Goal: Navigation & Orientation: Find specific page/section

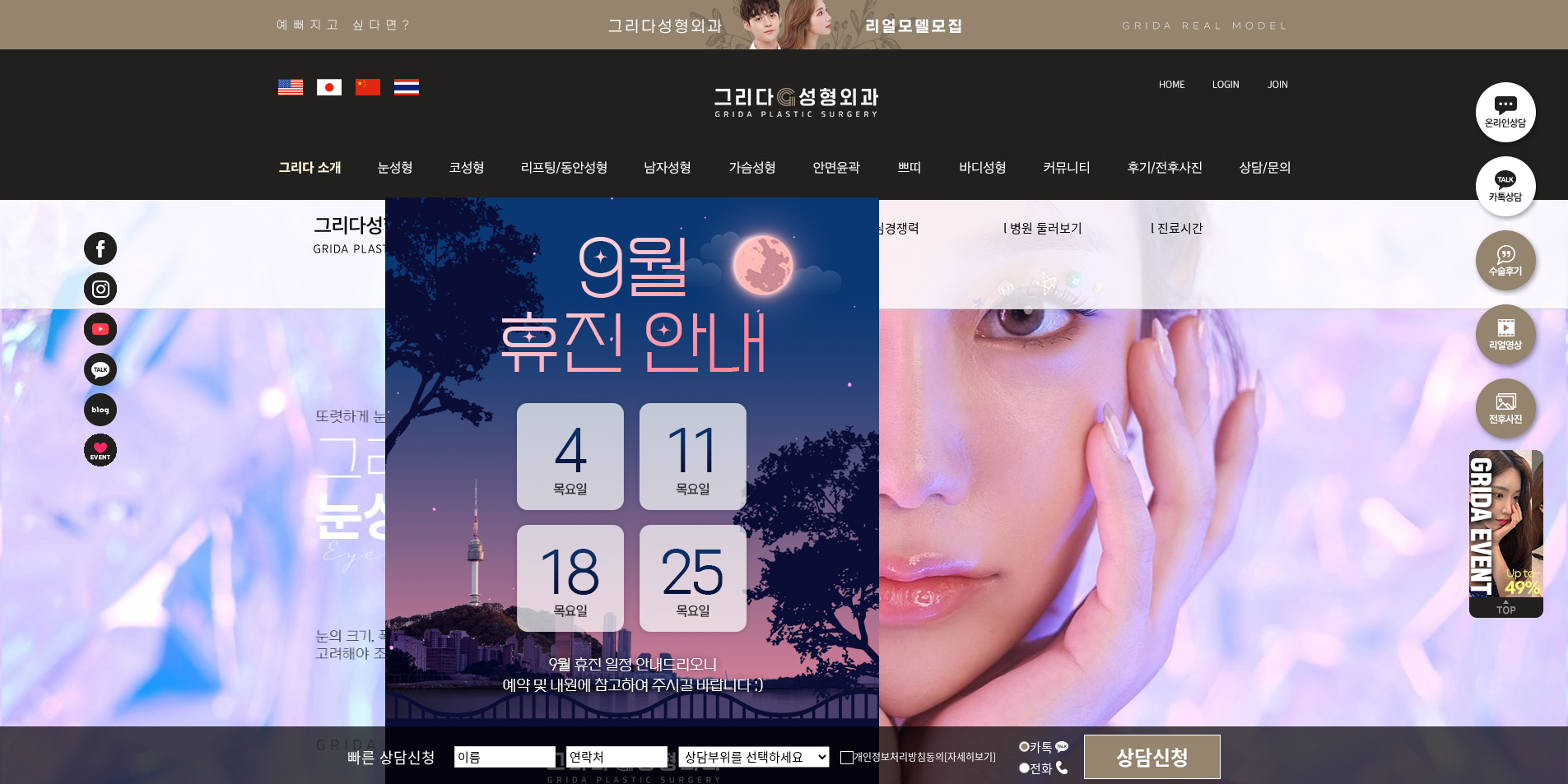
click at [336, 207] on p at bounding box center [399, 226] width 258 height 54
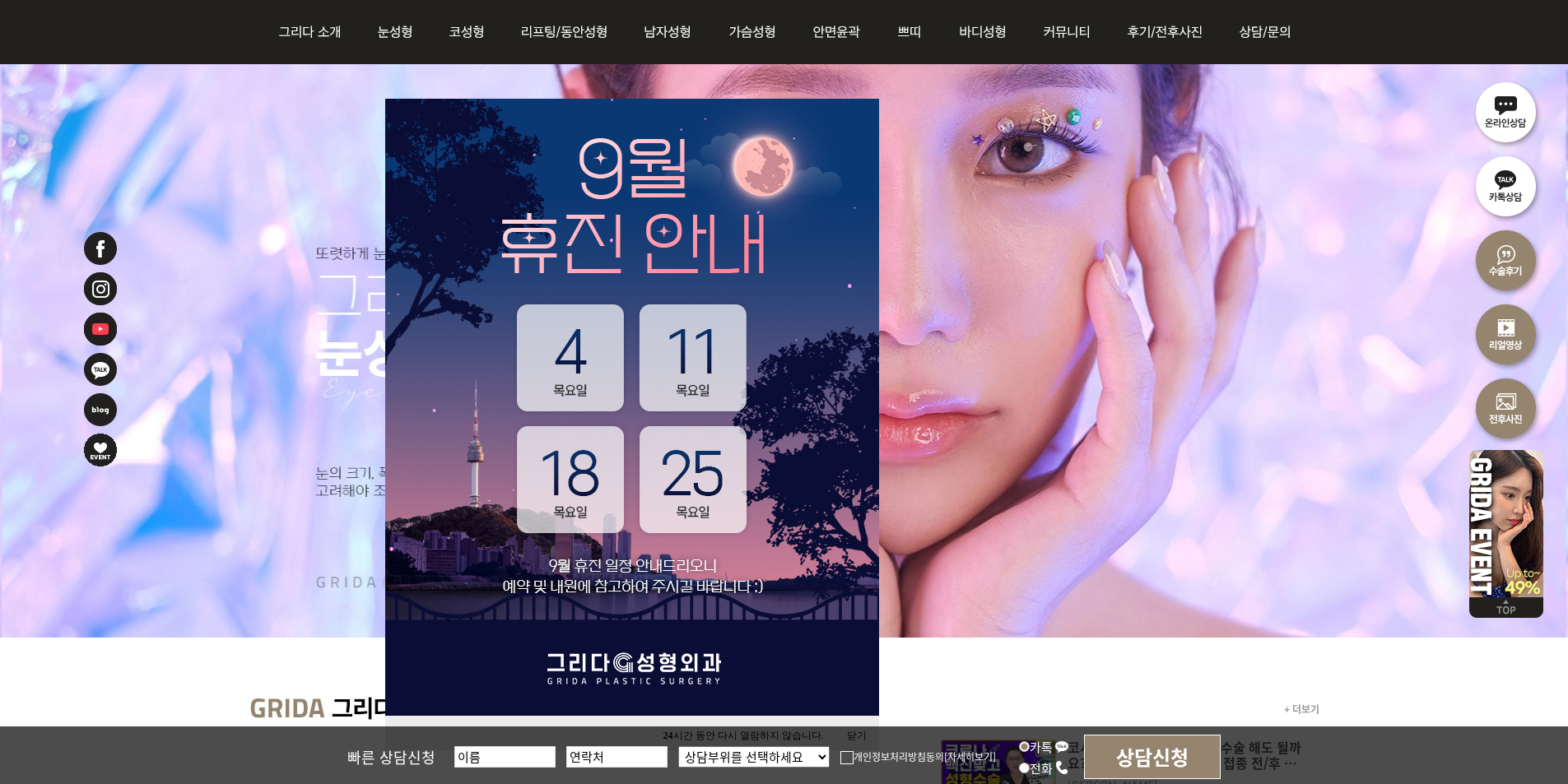
scroll to position [246, 0]
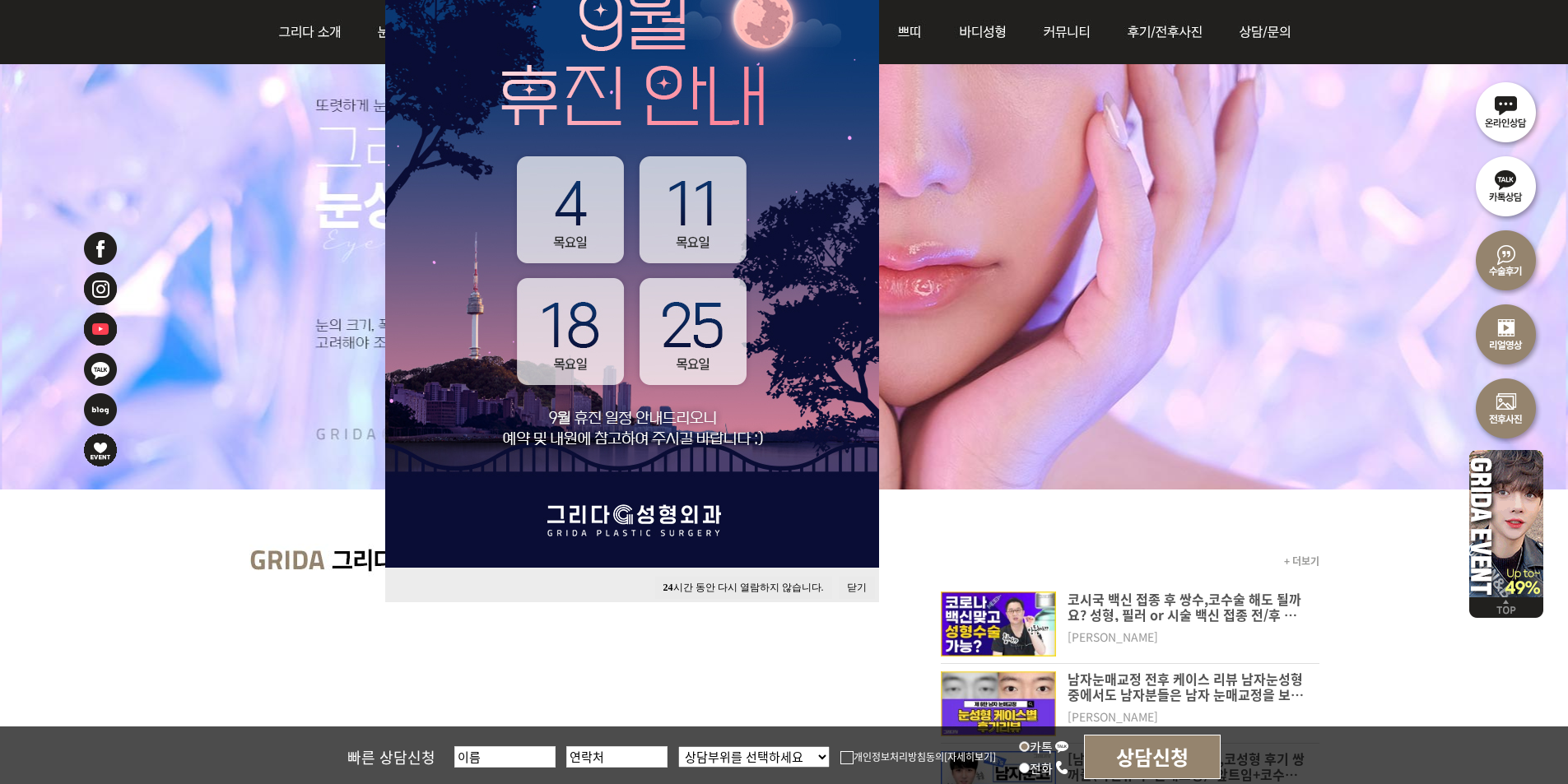
click at [993, 450] on li at bounding box center [784, 189] width 1568 height 600
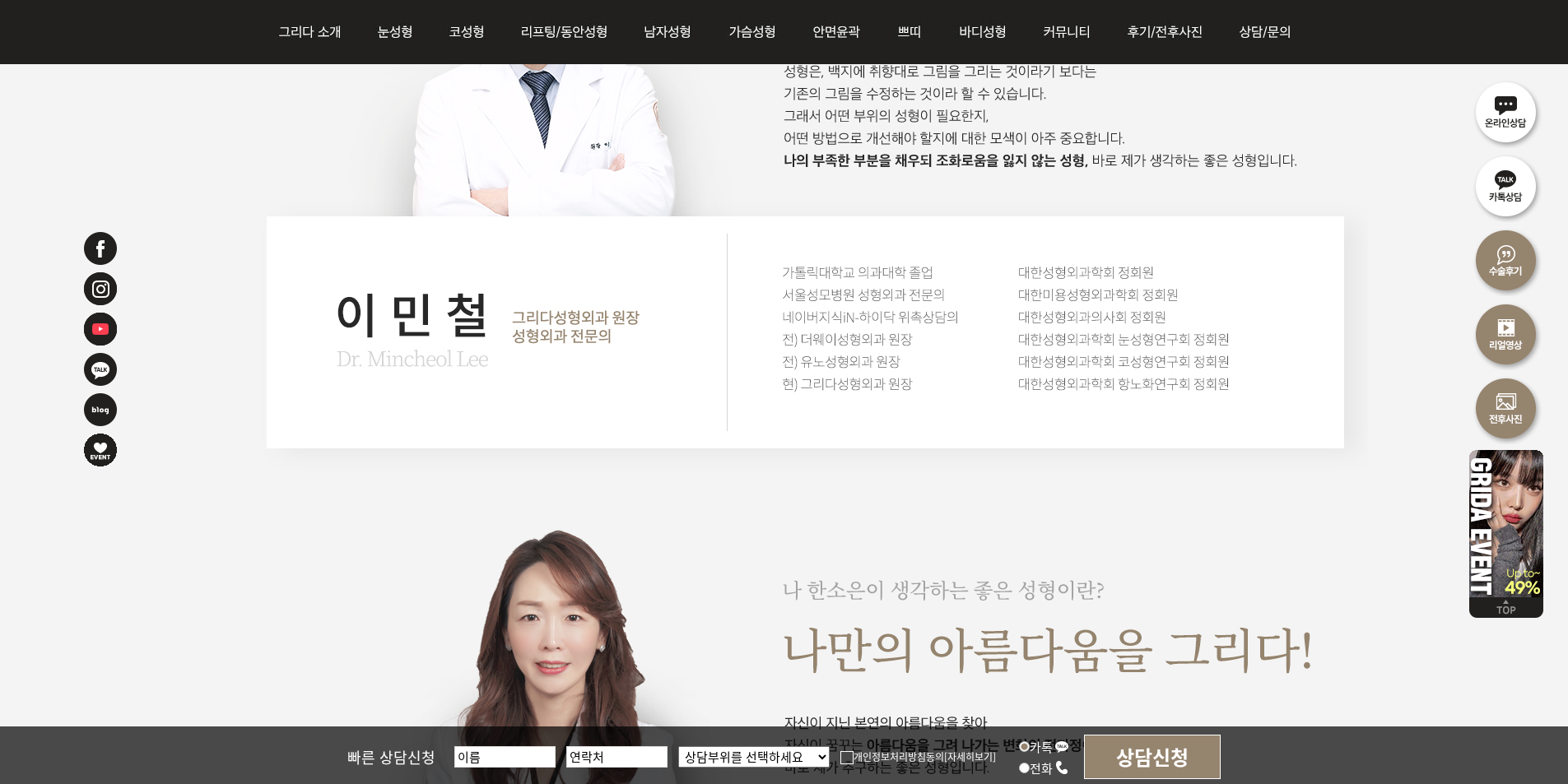
scroll to position [2550, 0]
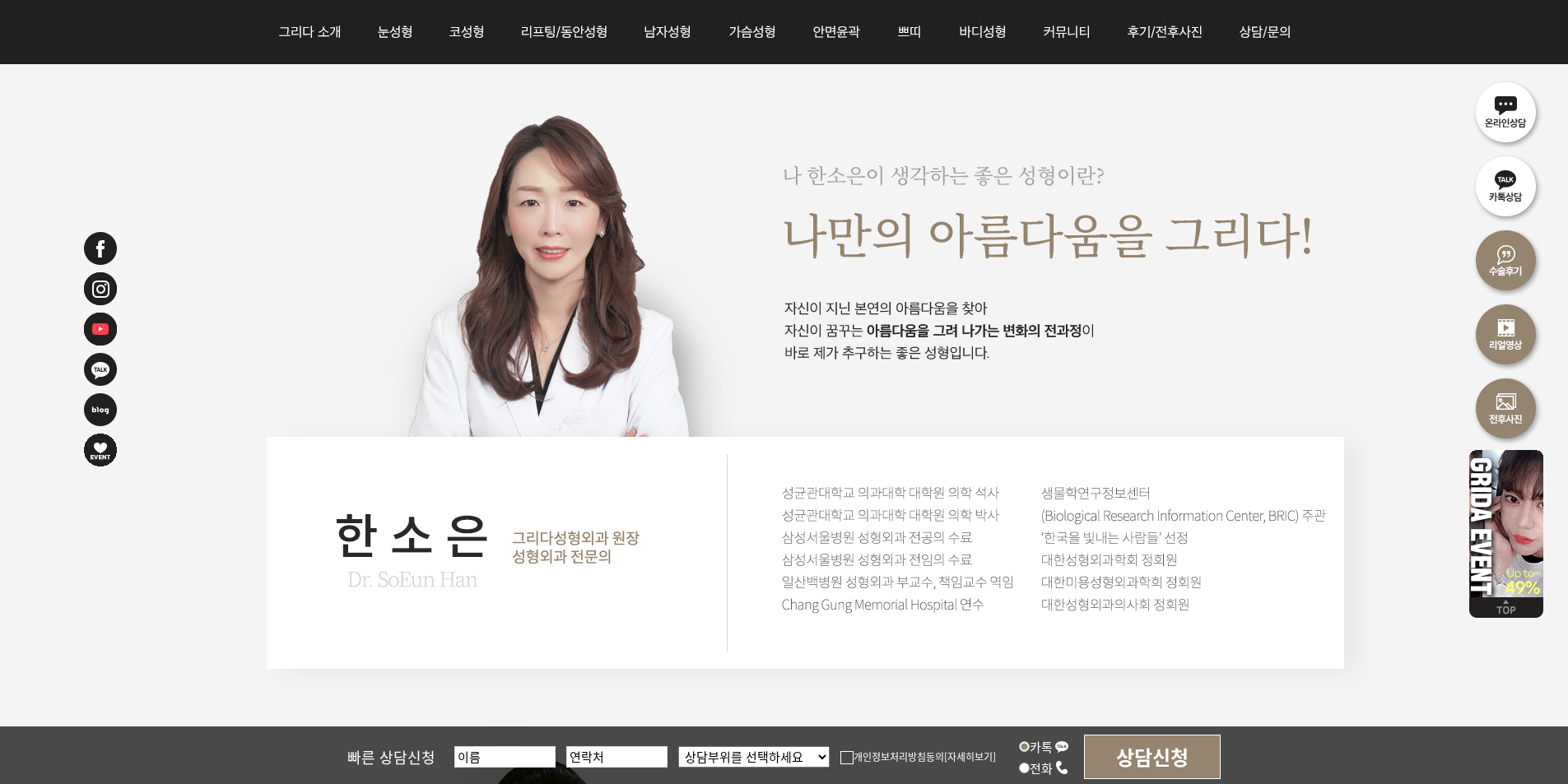
click at [966, 374] on img at bounding box center [806, 400] width 1124 height 1965
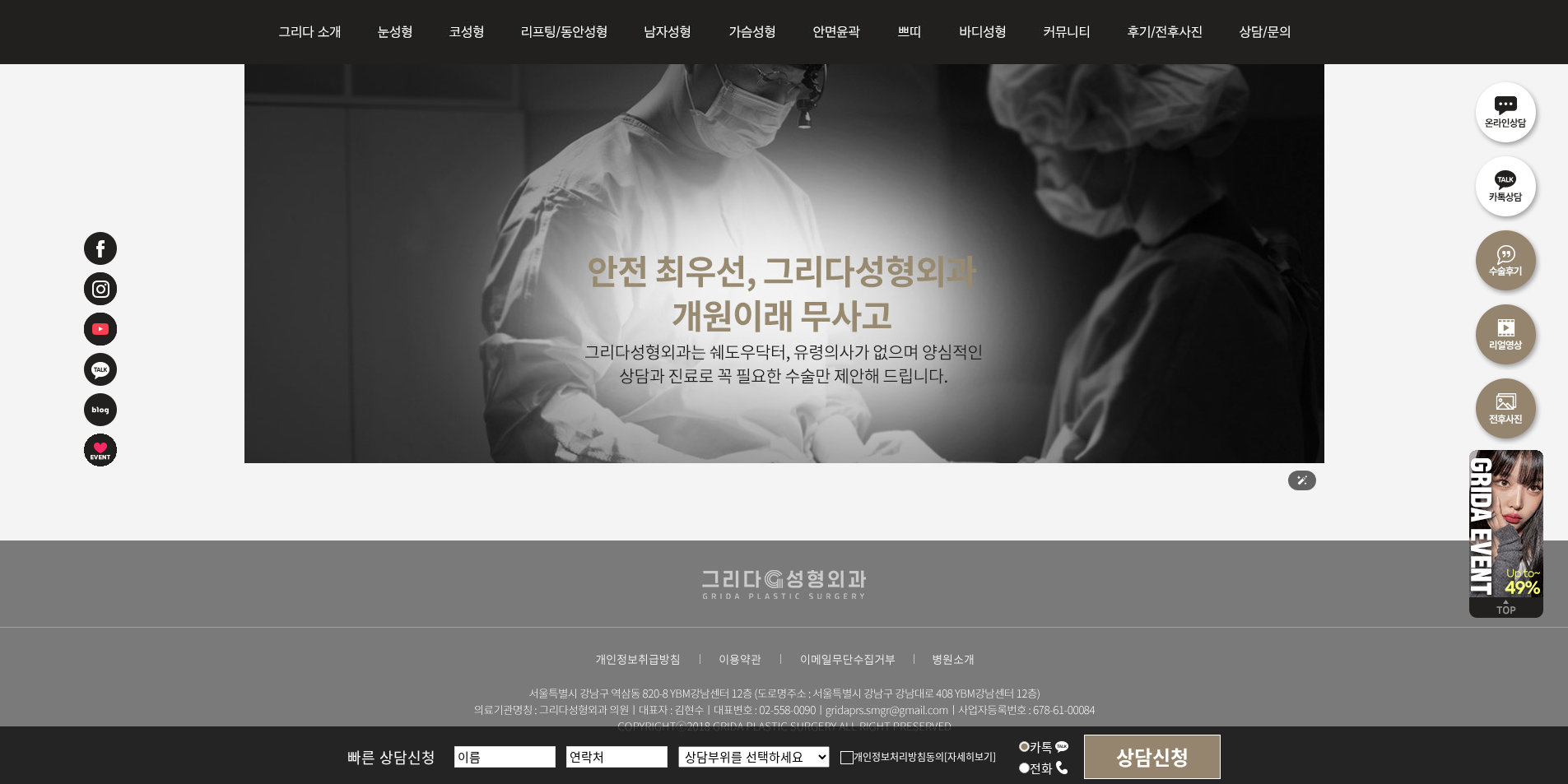
scroll to position [4178, 0]
